Goal: Task Accomplishment & Management: Manage account settings

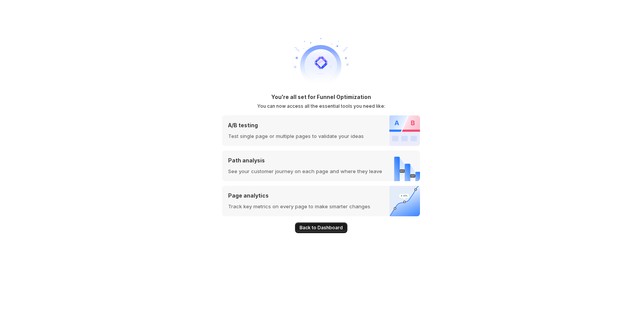
click at [327, 227] on span "Back to Dashboard" at bounding box center [321, 228] width 43 height 6
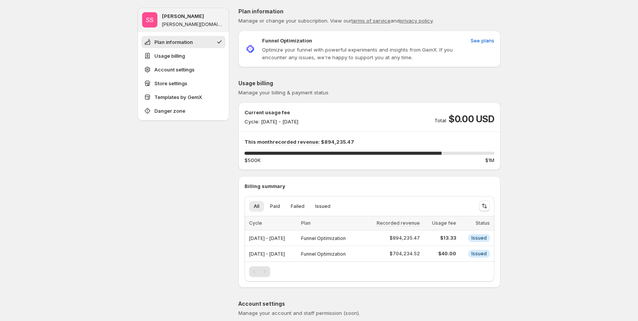
click at [456, 256] on span "$40.00" at bounding box center [441, 254] width 32 height 6
drag, startPoint x: 276, startPoint y: 122, endPoint x: 345, endPoint y: 114, distance: 69.6
click at [345, 114] on div "Current usage fee Cycle: Sep 19, 2025 - Sep 30, 2025 Total $0.00 USD" at bounding box center [370, 117] width 250 height 17
click at [343, 121] on div "Current usage fee Cycle: Sep 19, 2025 - Sep 30, 2025 Total $0.00 USD" at bounding box center [370, 117] width 250 height 17
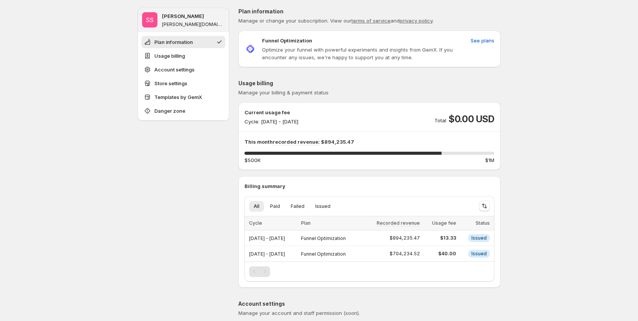
click at [343, 121] on div "Current usage fee Cycle: Sep 19, 2025 - Sep 30, 2025 Total $0.00 USD" at bounding box center [370, 117] width 250 height 17
click at [281, 124] on p "Cycle: Sep 19, 2025 - Sep 30, 2025" at bounding box center [272, 122] width 54 height 8
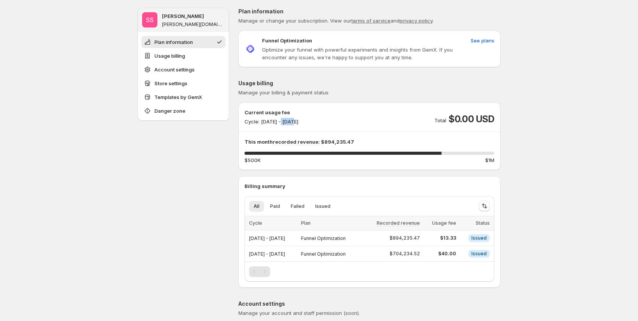
click at [281, 124] on p "Cycle: Sep 19, 2025 - Sep 30, 2025" at bounding box center [272, 122] width 54 height 8
click at [346, 109] on div "Current usage fee Cycle: Sep 19, 2025 - Sep 30, 2025 Total $0.00 USD" at bounding box center [370, 117] width 250 height 17
